Goal: Transaction & Acquisition: Book appointment/travel/reservation

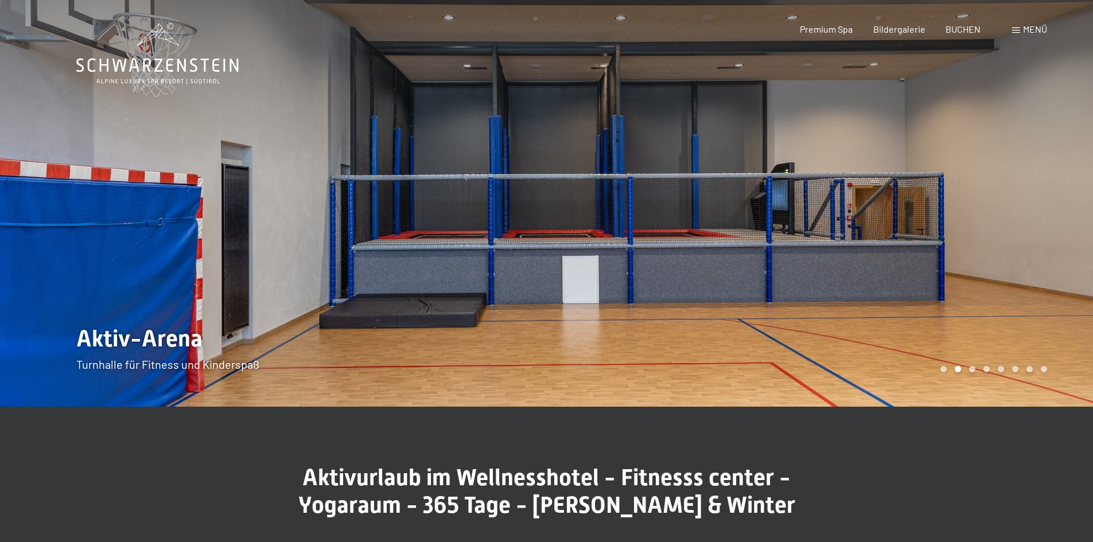
click at [981, 329] on div at bounding box center [820, 203] width 547 height 407
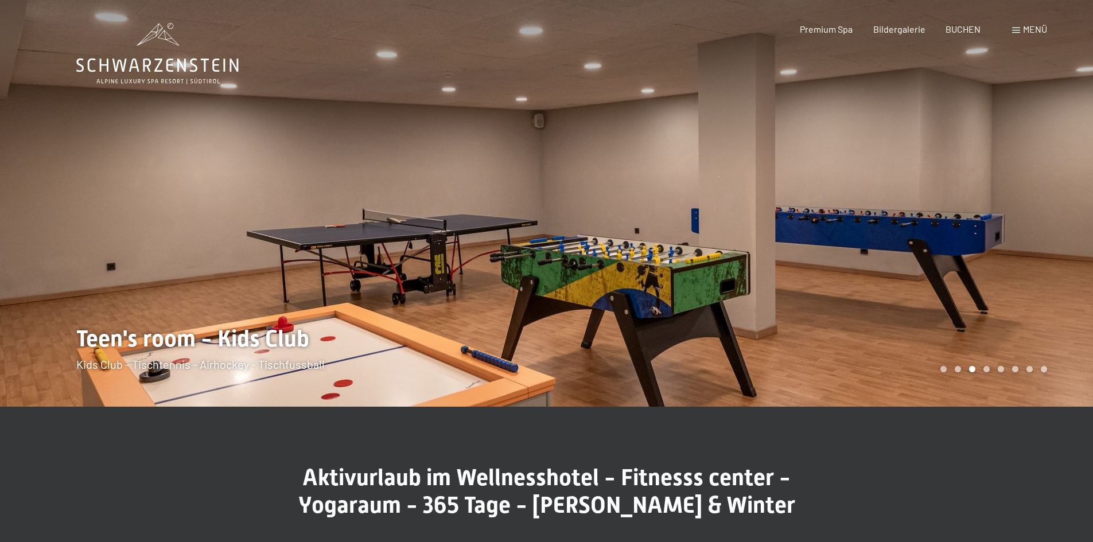
click at [981, 329] on div at bounding box center [820, 203] width 547 height 407
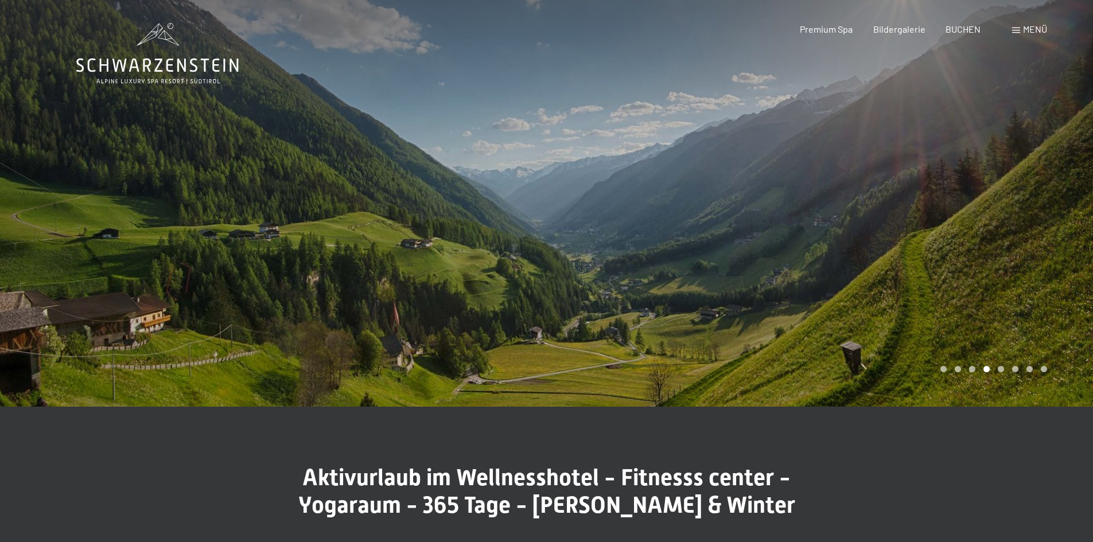
click at [981, 329] on div at bounding box center [820, 203] width 547 height 407
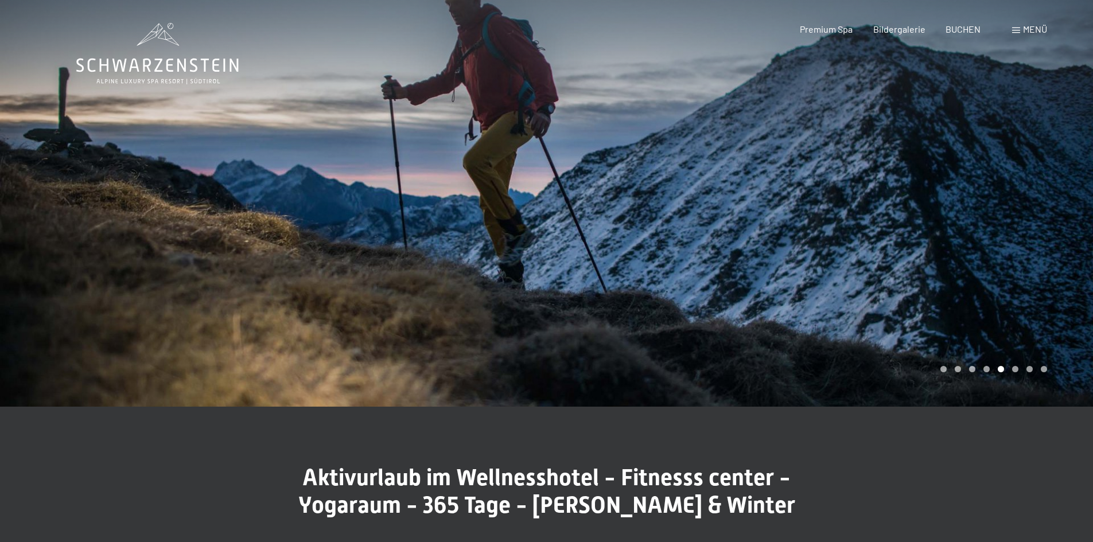
click at [981, 329] on div at bounding box center [820, 203] width 547 height 407
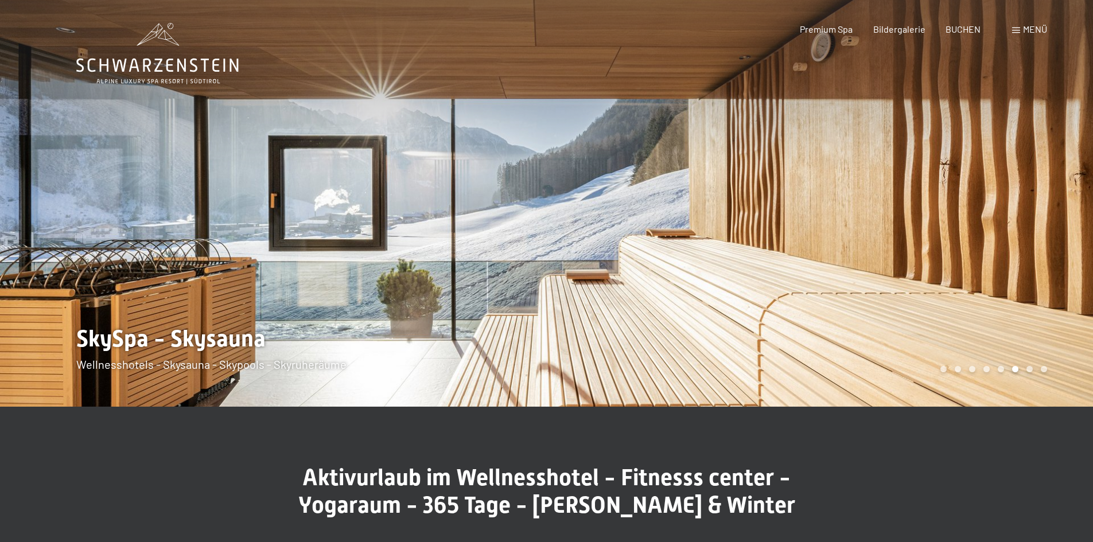
click at [981, 329] on div at bounding box center [820, 203] width 547 height 407
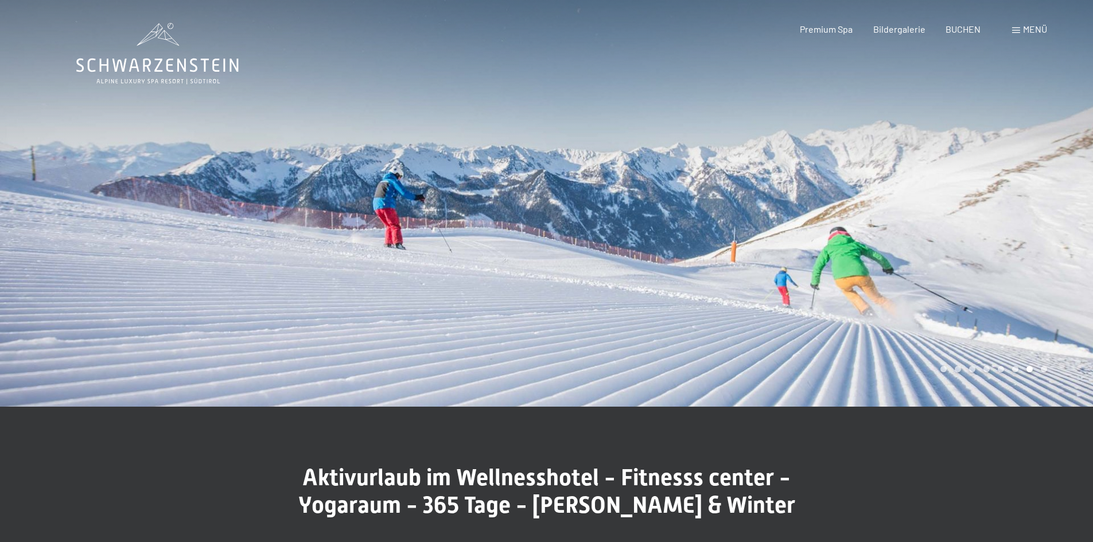
click at [1017, 25] on div "Menü" at bounding box center [1029, 29] width 35 height 13
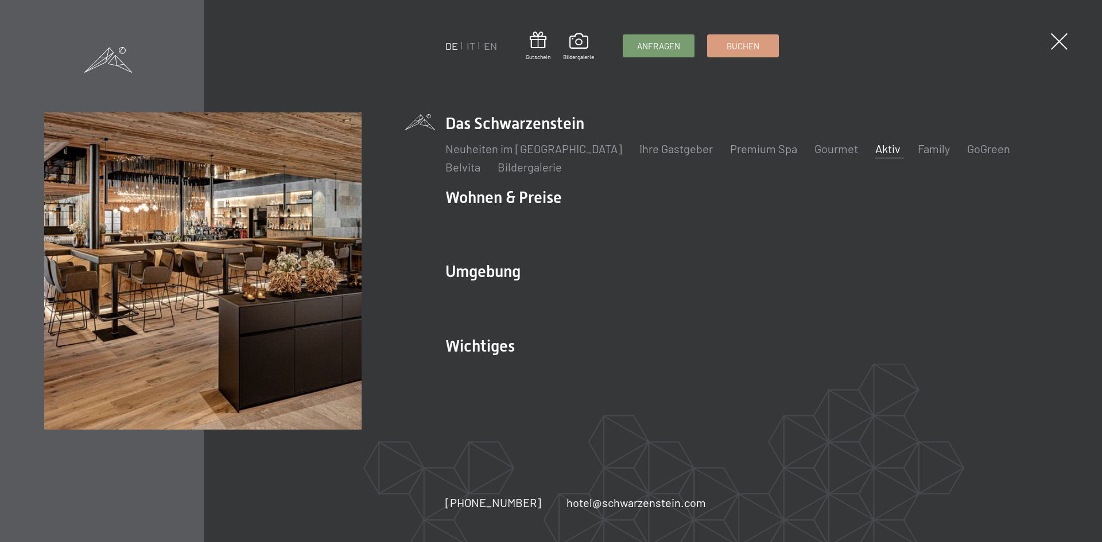
click at [875, 151] on link "Aktiv" at bounding box center [887, 149] width 25 height 14
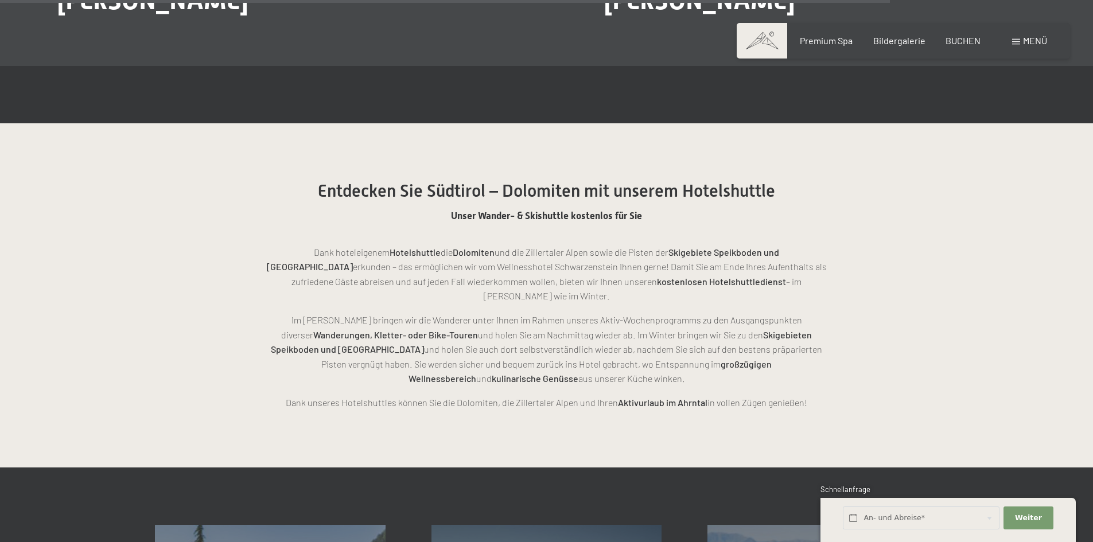
scroll to position [2984, 0]
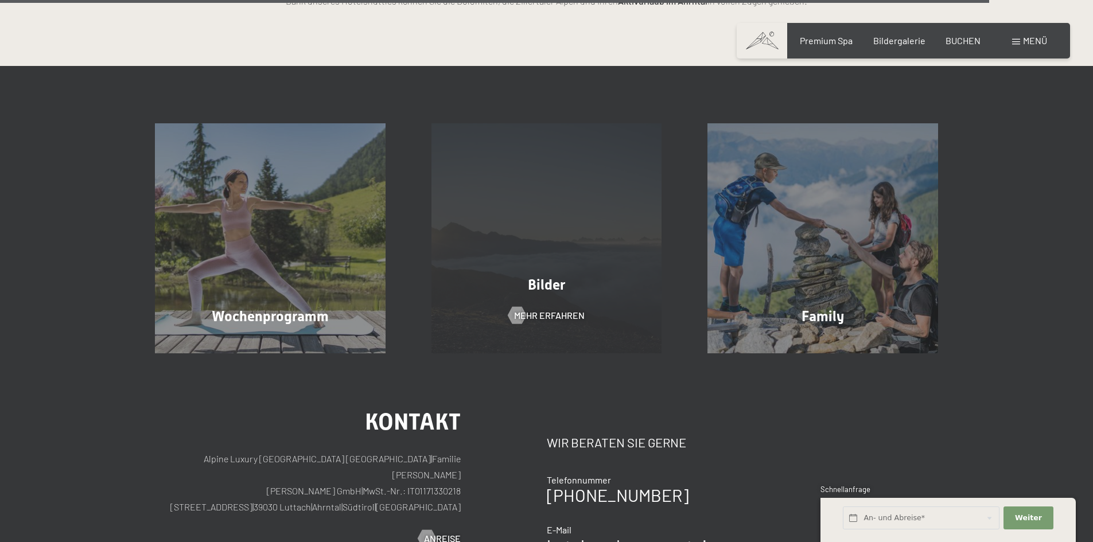
click at [565, 277] on span "Bilder" at bounding box center [546, 285] width 37 height 17
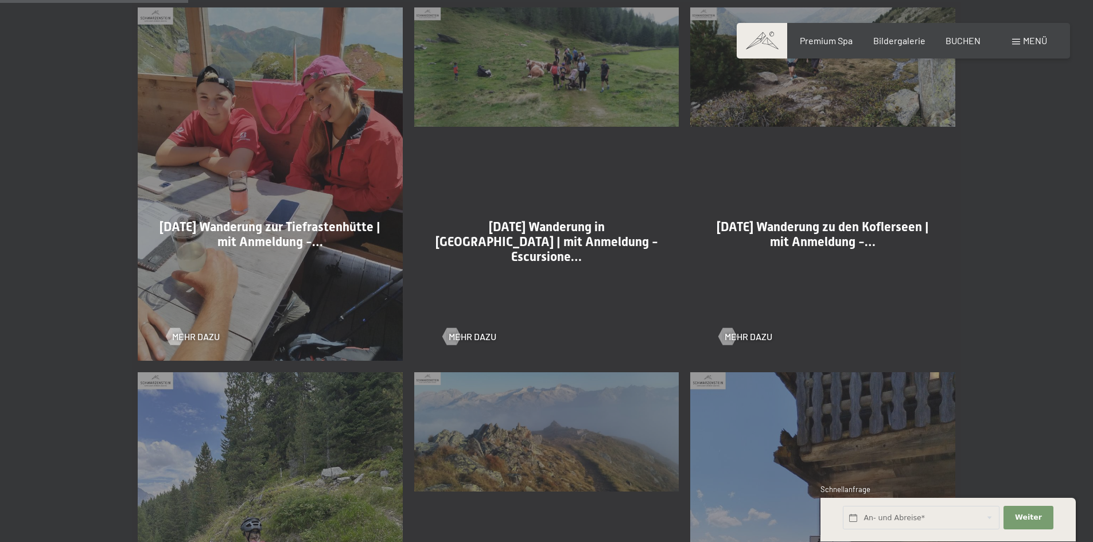
scroll to position [551, 0]
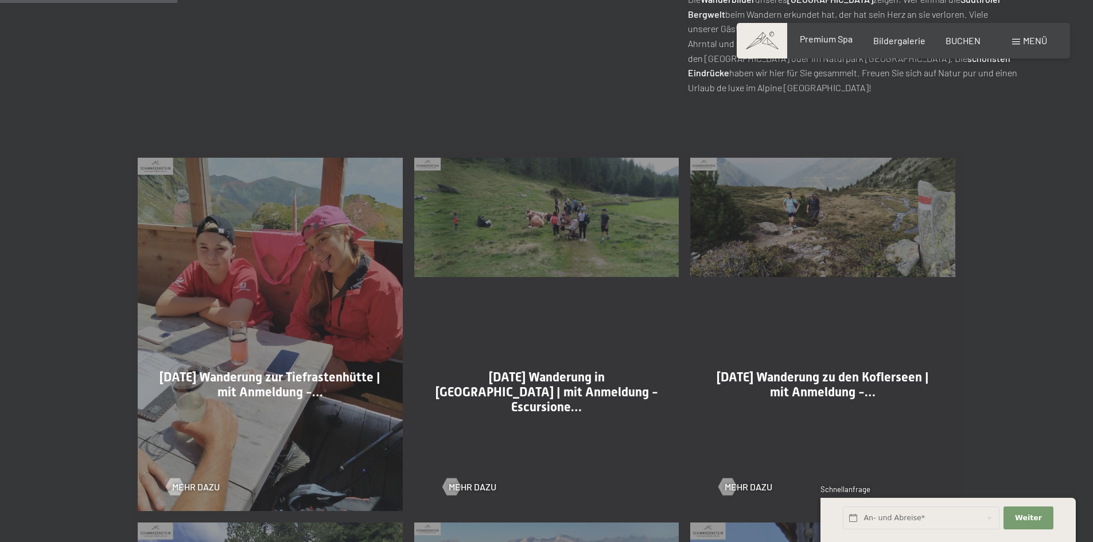
click at [841, 43] on span "Premium Spa" at bounding box center [826, 38] width 53 height 11
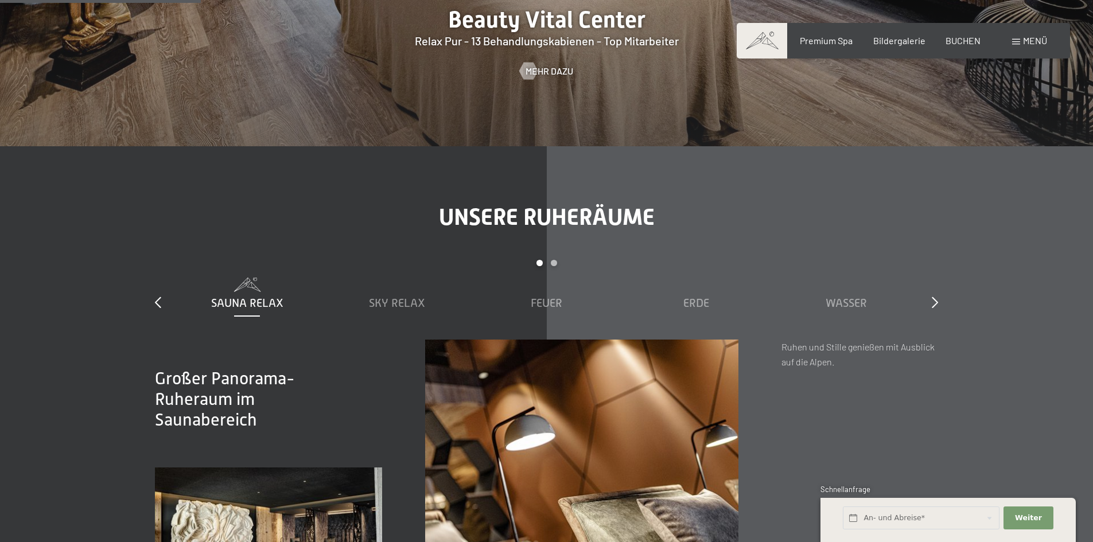
scroll to position [1721, 0]
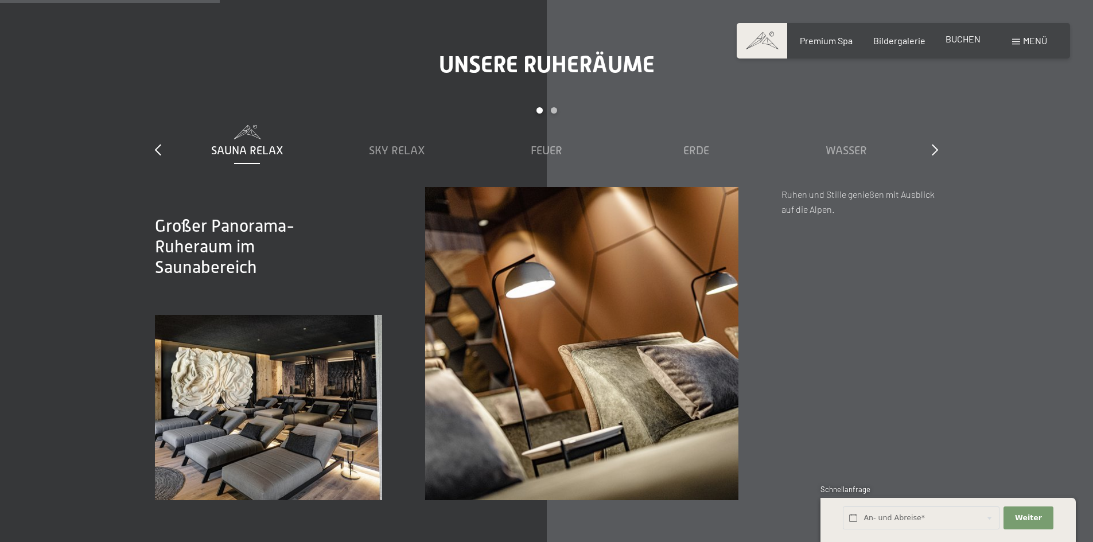
click at [967, 42] on span "BUCHEN" at bounding box center [963, 38] width 35 height 11
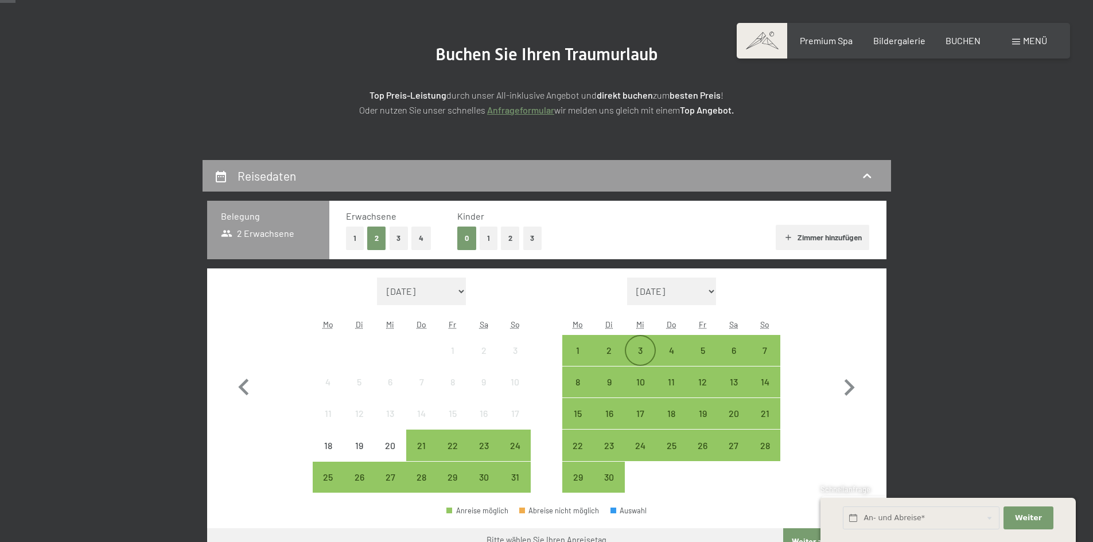
scroll to position [115, 0]
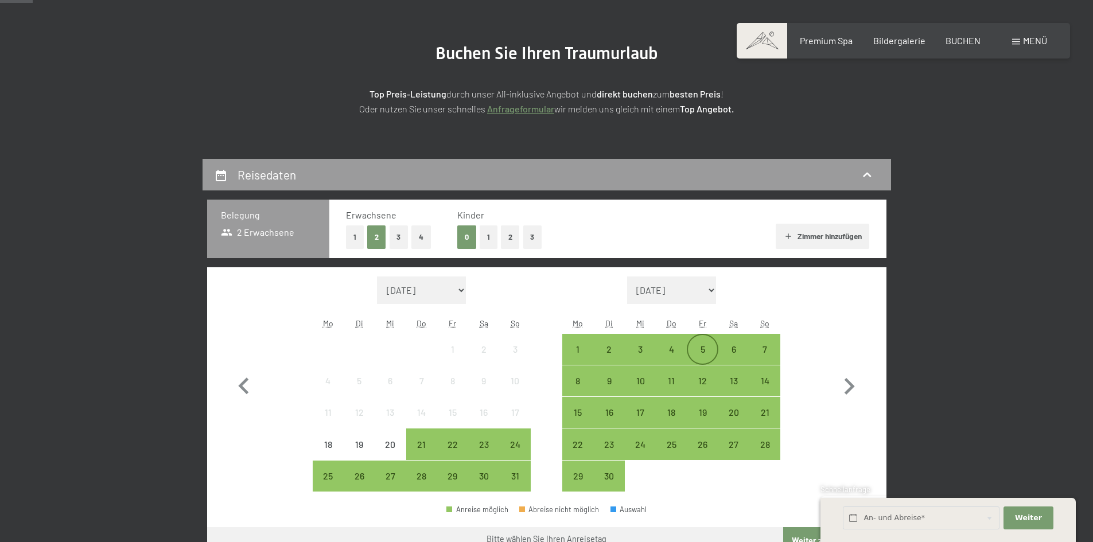
click at [694, 348] on div "5" at bounding box center [702, 359] width 29 height 29
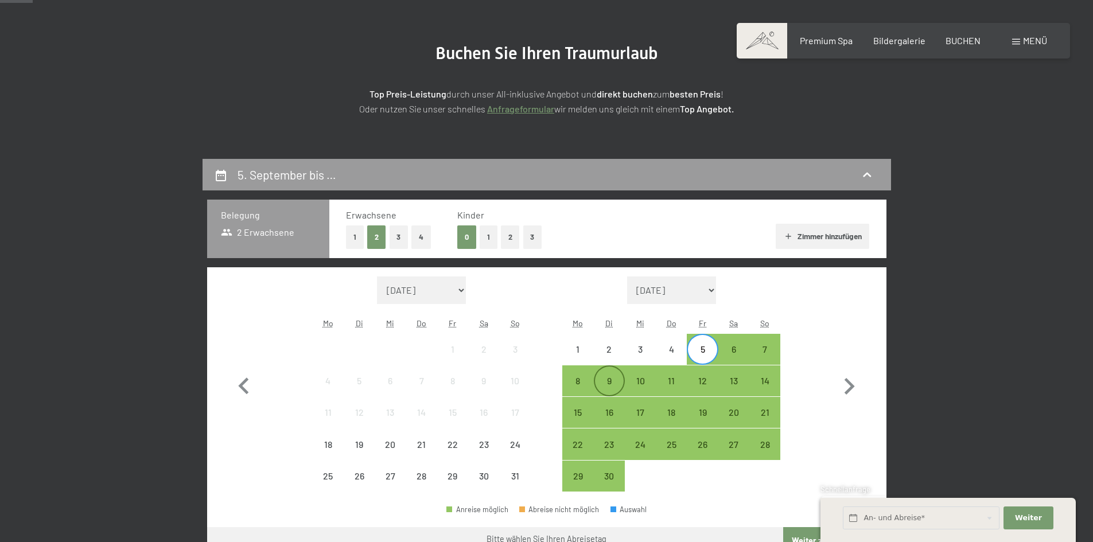
click at [613, 380] on div "9" at bounding box center [609, 390] width 29 height 29
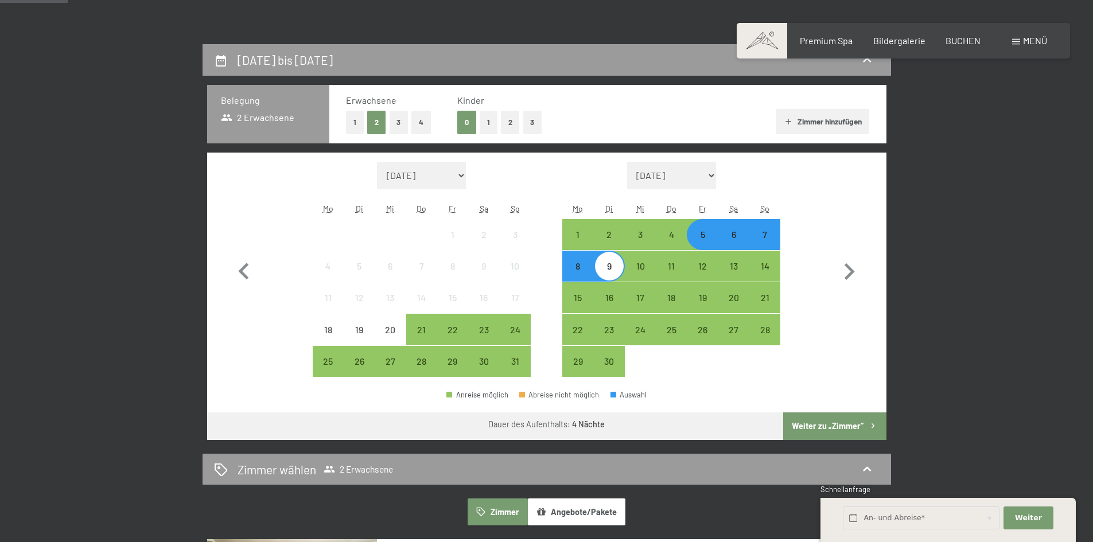
click at [829, 429] on button "Weiter zu „Zimmer“" at bounding box center [834, 427] width 103 height 28
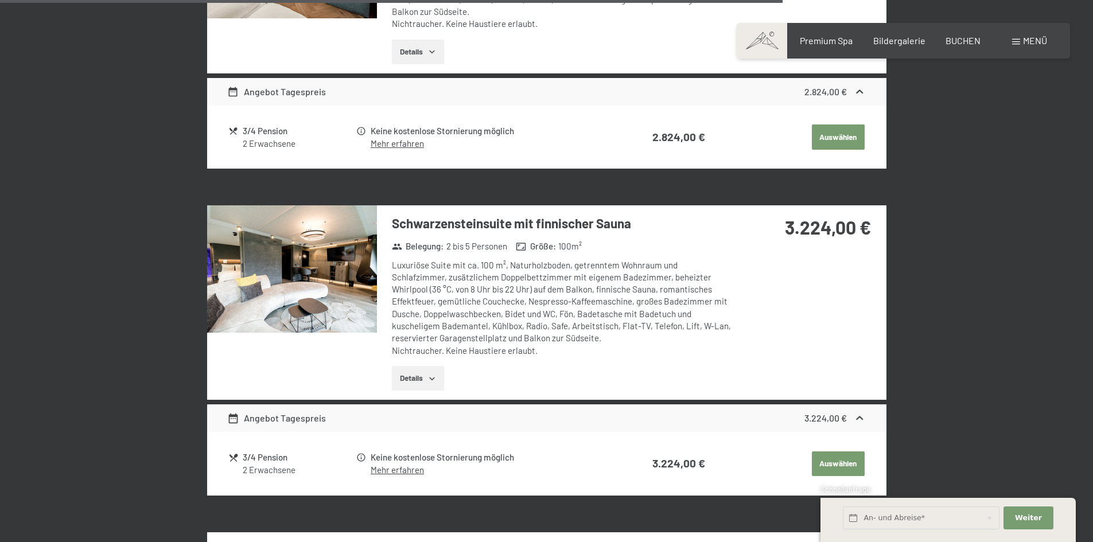
scroll to position [2339, 0]
